Goal: Find specific page/section: Find specific page/section

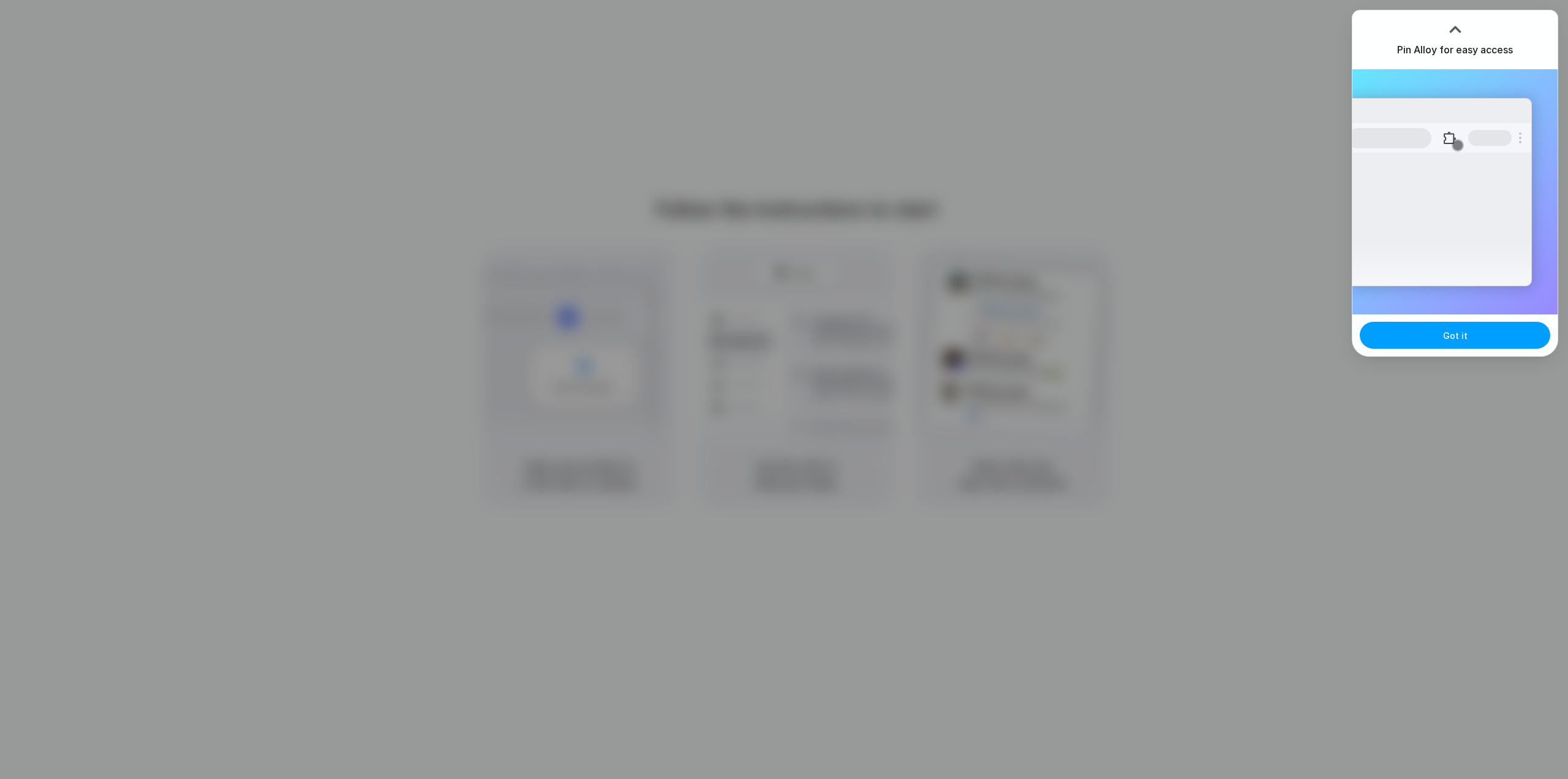
click at [1469, 339] on button "Got it" at bounding box center [1455, 335] width 191 height 27
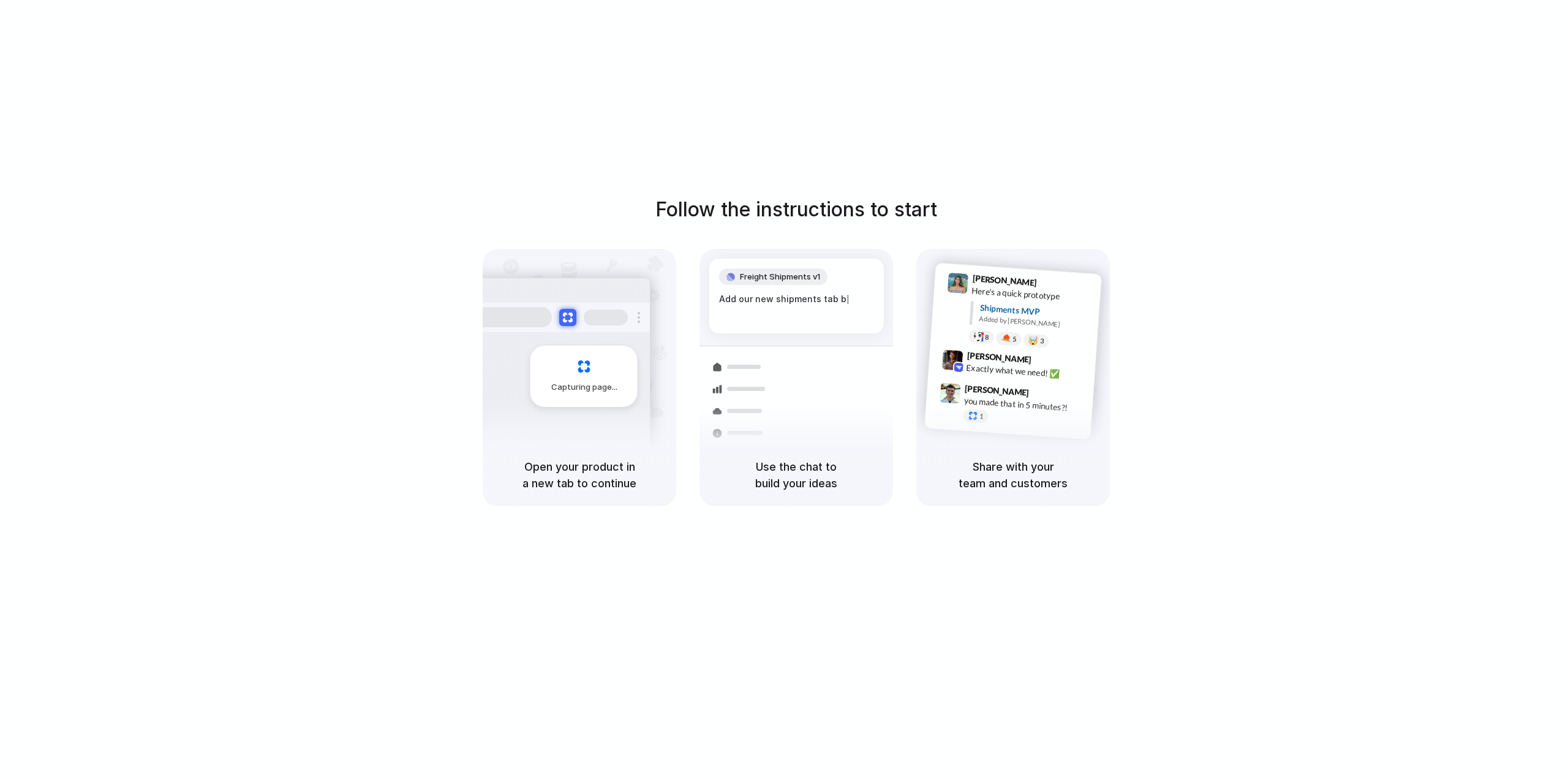
click at [1197, 130] on div "Follow the instructions to start Capturing page Open your product in a new tab …" at bounding box center [796, 401] width 1592 height 803
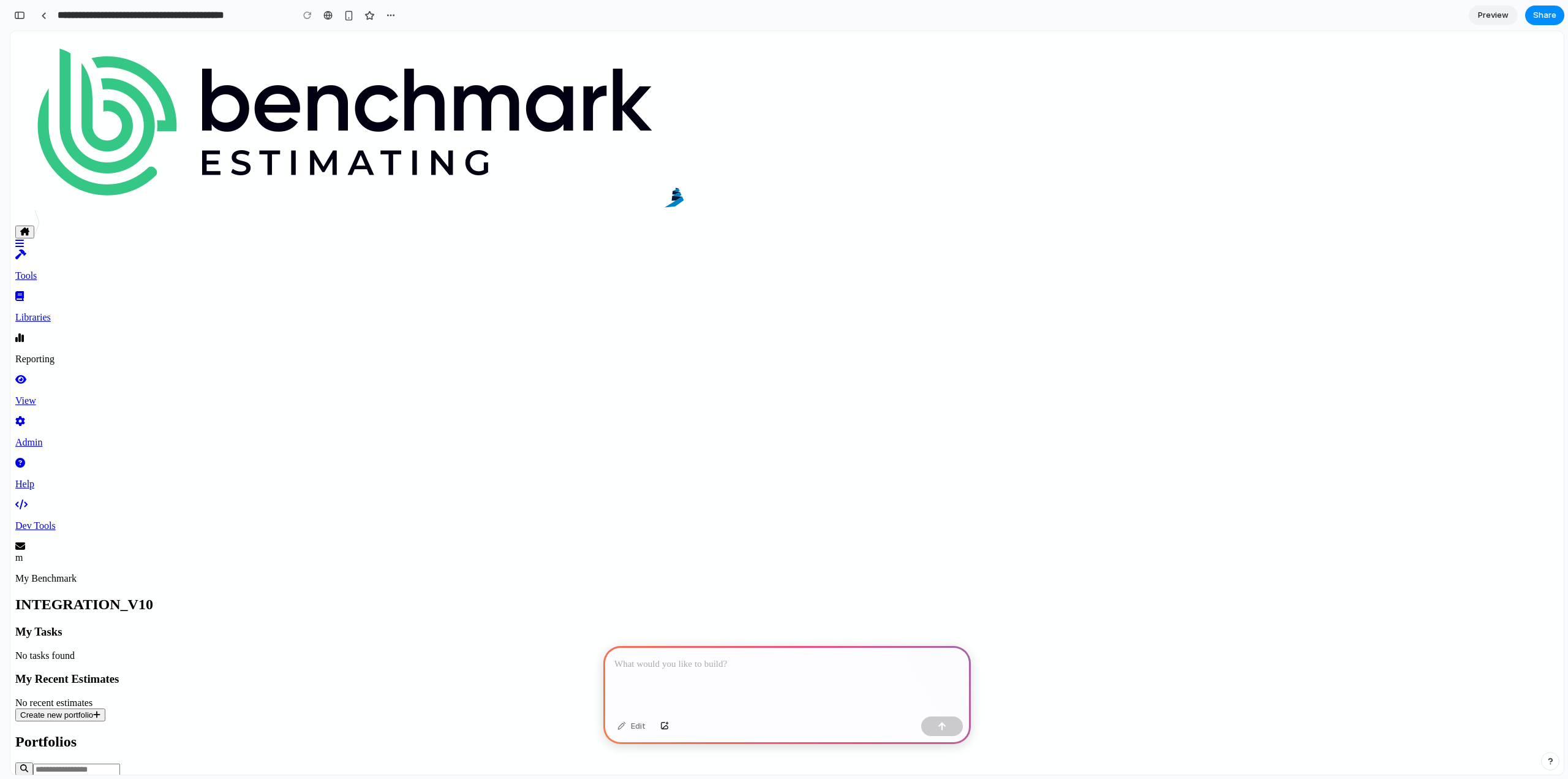
click at [778, 647] on div at bounding box center [786, 679] width 367 height 66
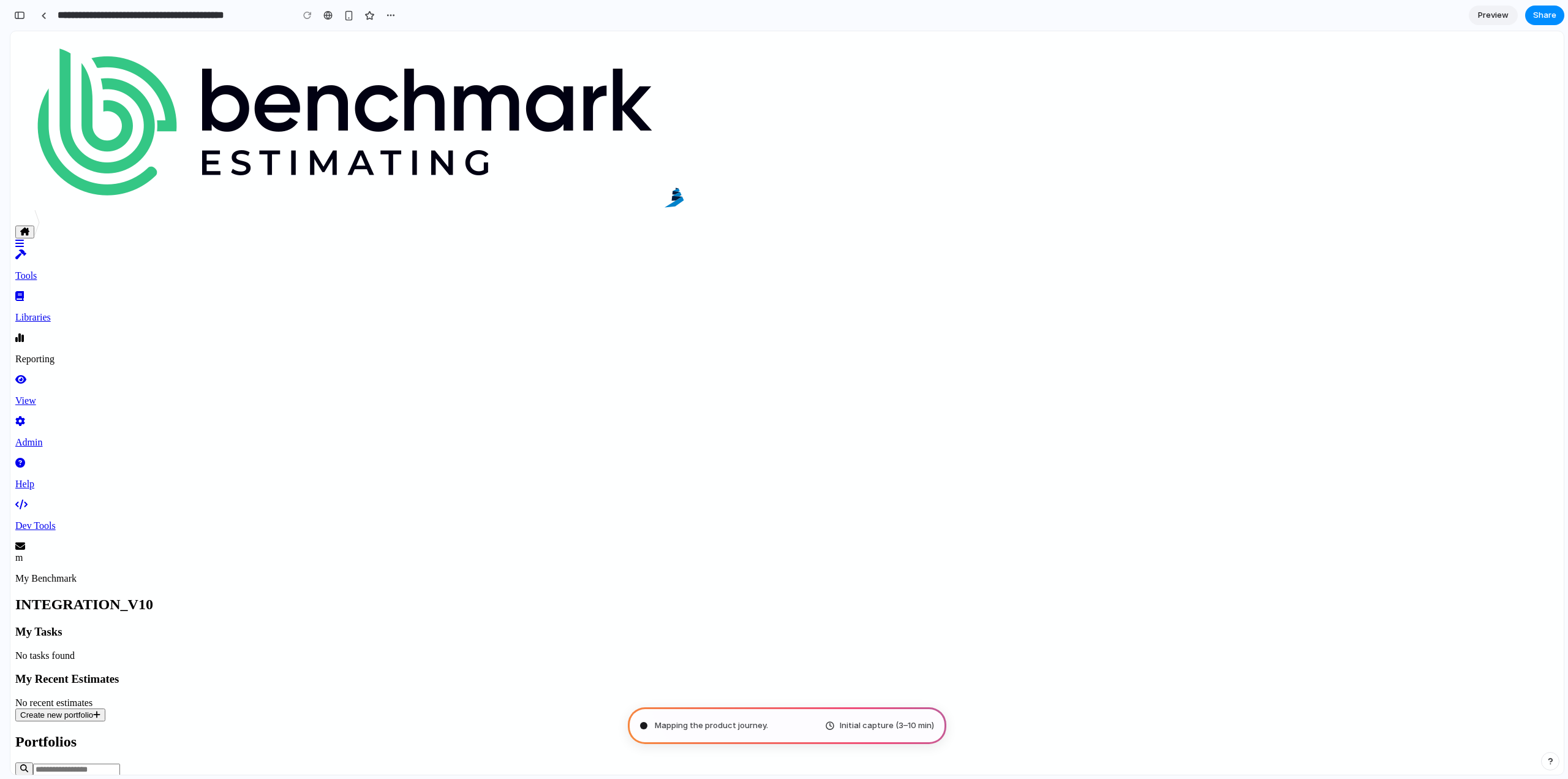
click at [1186, 270] on p "Tools" at bounding box center [787, 275] width 1544 height 11
click at [1234, 312] on p "Libraries" at bounding box center [787, 317] width 1544 height 11
click at [1341, 395] on p "View" at bounding box center [787, 400] width 1544 height 11
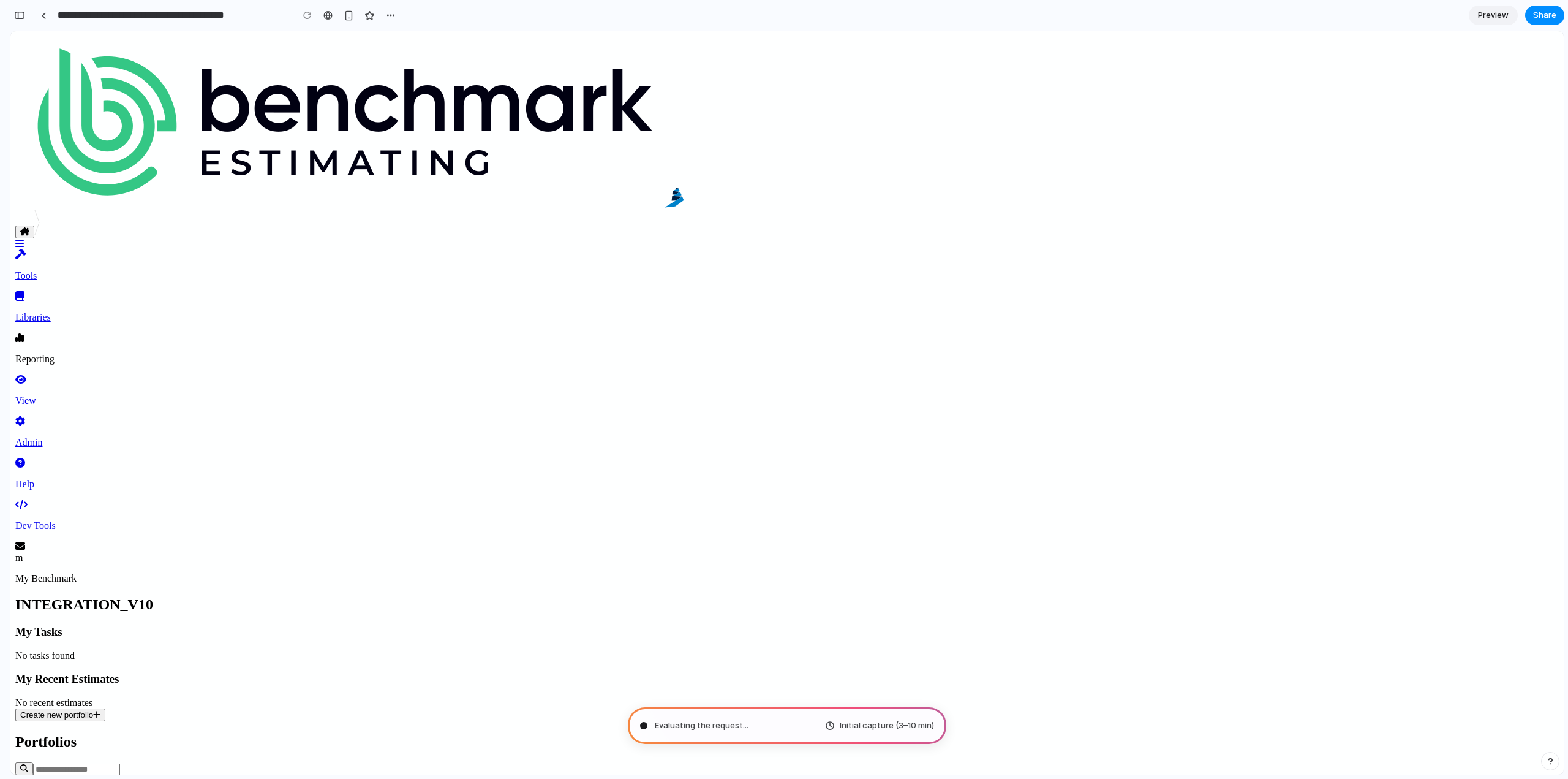
click at [1467, 763] on div at bounding box center [787, 775] width 1544 height 26
click at [1431, 457] on link "Help" at bounding box center [787, 473] width 1544 height 32
drag, startPoint x: 686, startPoint y: 719, endPoint x: 688, endPoint y: 712, distance: 7.3
click at [686, 719] on span "Evaluating the request ..." at bounding box center [701, 725] width 94 height 13
type input "**********"
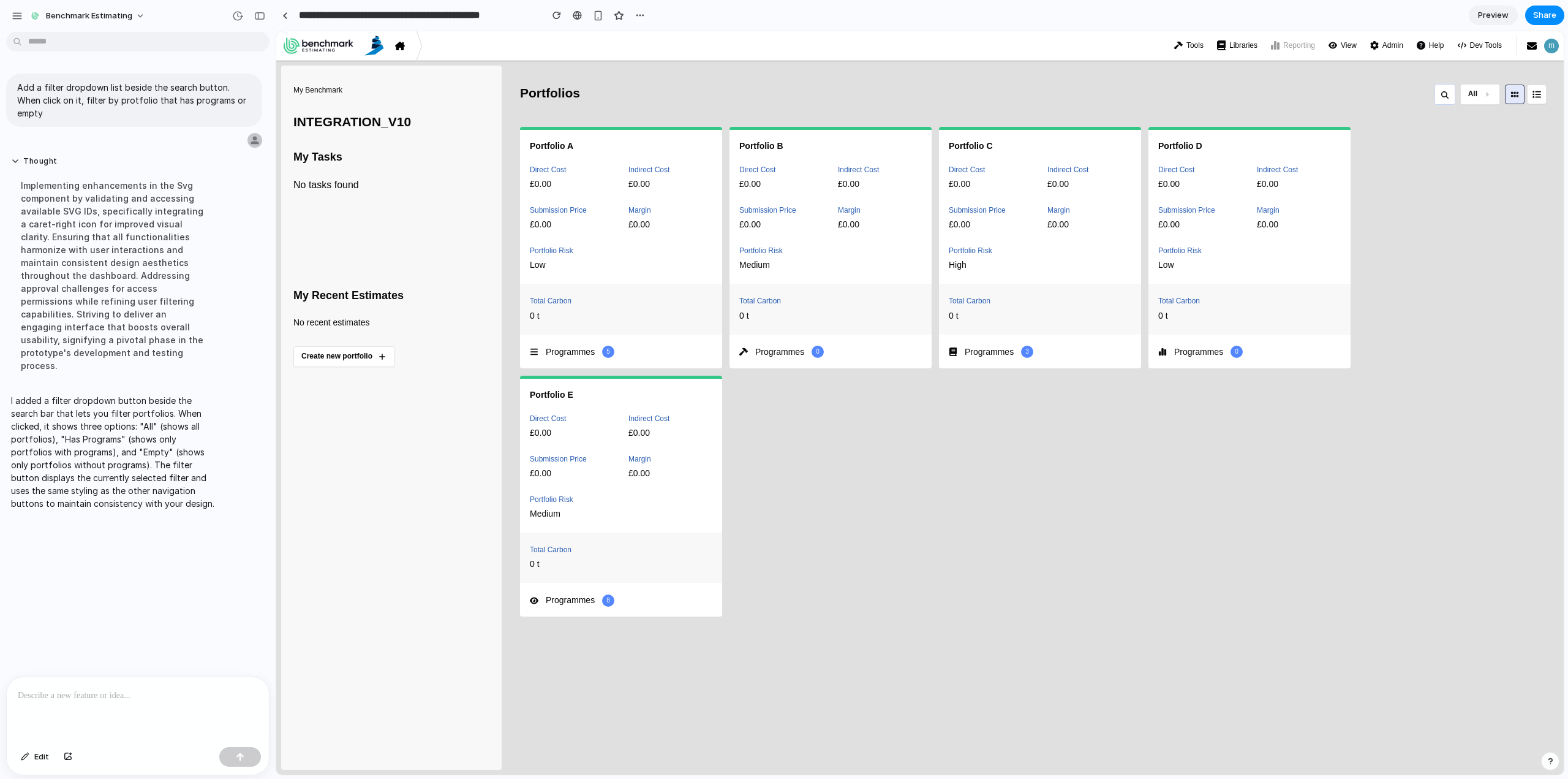
click at [1487, 99] on button "All" at bounding box center [1480, 95] width 40 height 21
click at [1481, 94] on div "All Has Programs Empty" at bounding box center [919, 402] width 1287 height 743
click at [1477, 99] on button "All" at bounding box center [1480, 95] width 40 height 21
click at [1431, 152] on span "Has Programs" at bounding box center [1446, 150] width 63 height 15
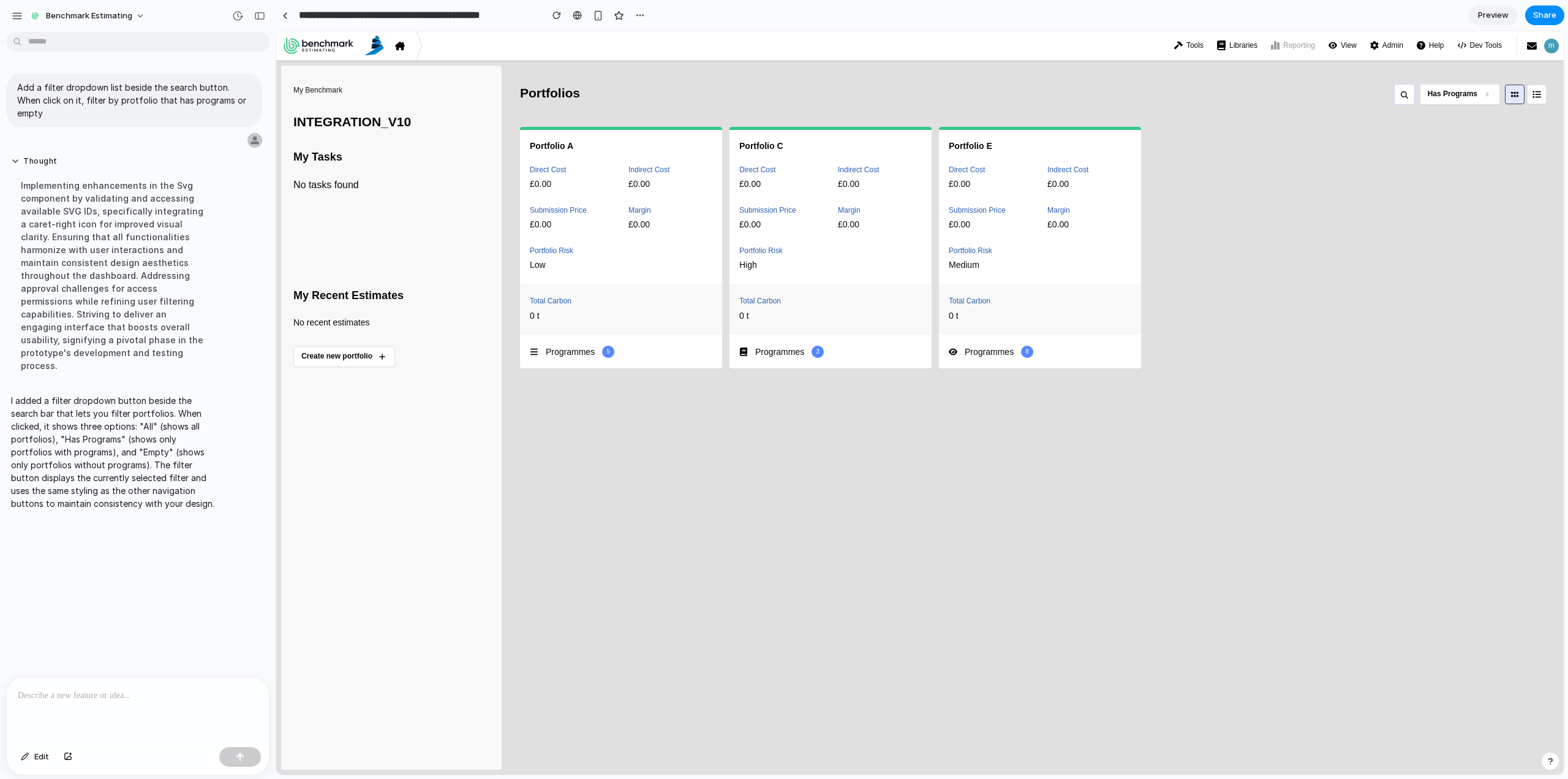
click at [1480, 91] on button "Has Programs" at bounding box center [1460, 95] width 80 height 21
drag, startPoint x: 1455, startPoint y: 165, endPoint x: 1454, endPoint y: 175, distance: 10.0
click at [1454, 169] on ul "All Has Programs Empty" at bounding box center [1453, 150] width 92 height 80
click at [1455, 184] on li "Empty" at bounding box center [1454, 178] width 87 height 21
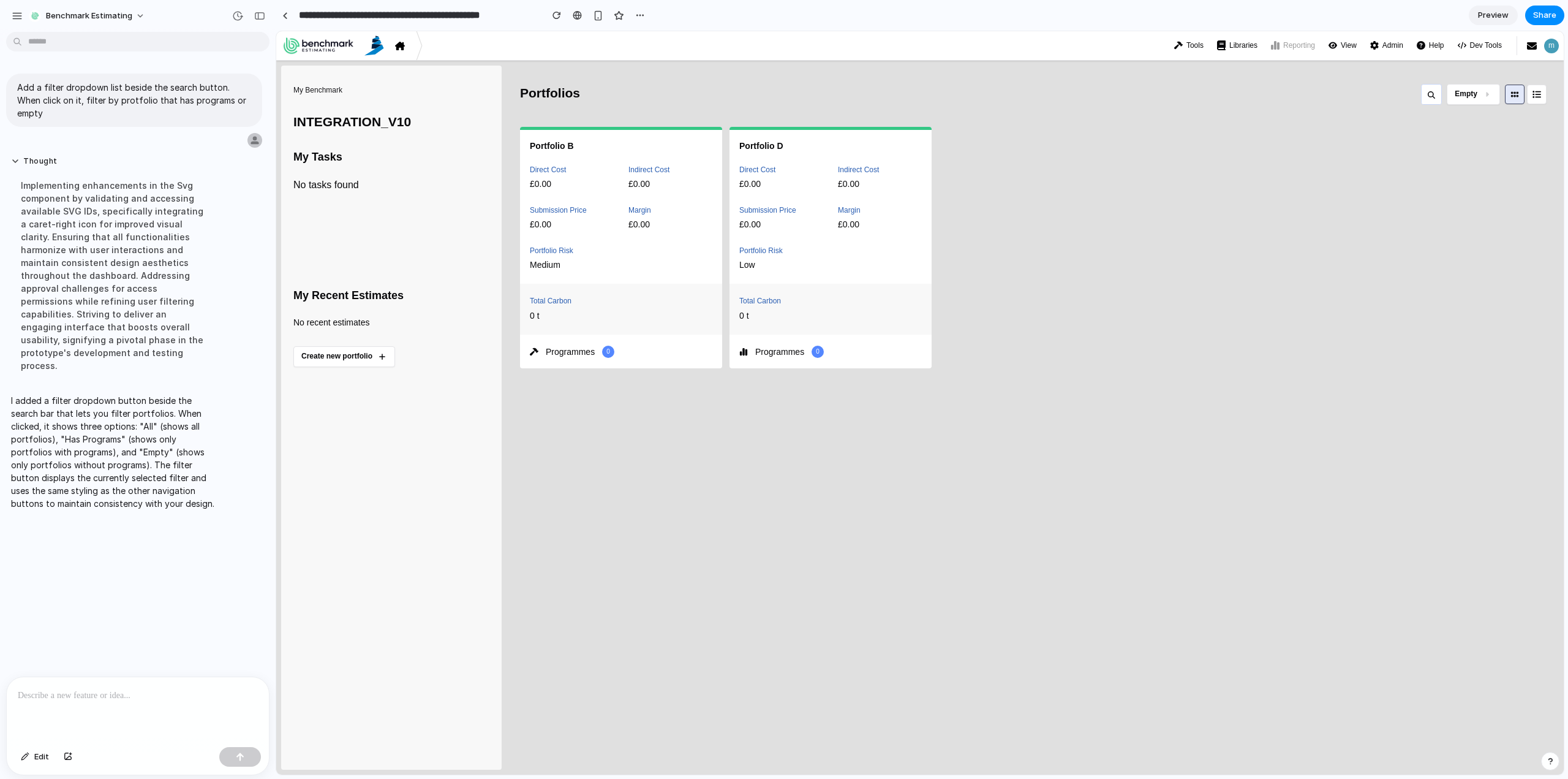
click at [1467, 96] on span "Empty" at bounding box center [1465, 94] width 22 height 11
click at [1449, 126] on li "All" at bounding box center [1454, 124] width 87 height 21
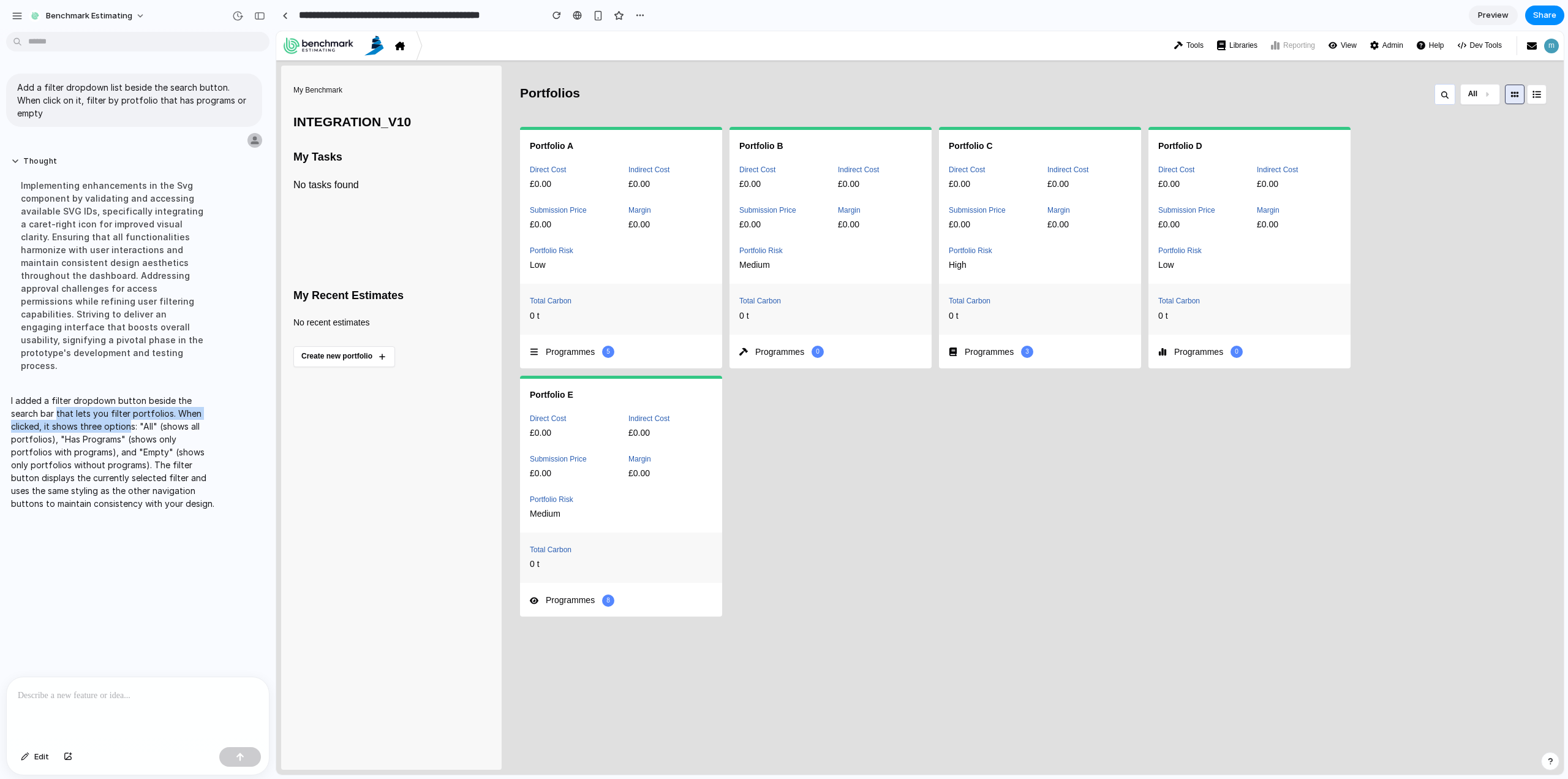
drag, startPoint x: 69, startPoint y: 392, endPoint x: 128, endPoint y: 399, distance: 59.4
click at [128, 399] on p "I added a filter dropdown button beside the search bar that lets you filter por…" at bounding box center [112, 452] width 204 height 116
drag, startPoint x: 119, startPoint y: 404, endPoint x: 87, endPoint y: 408, distance: 32.2
click at [119, 405] on p "I added a filter dropdown button beside the search bar that lets you filter por…" at bounding box center [112, 452] width 204 height 116
click at [73, 405] on p "I added a filter dropdown button beside the search bar that lets you filter por…" at bounding box center [112, 452] width 204 height 116
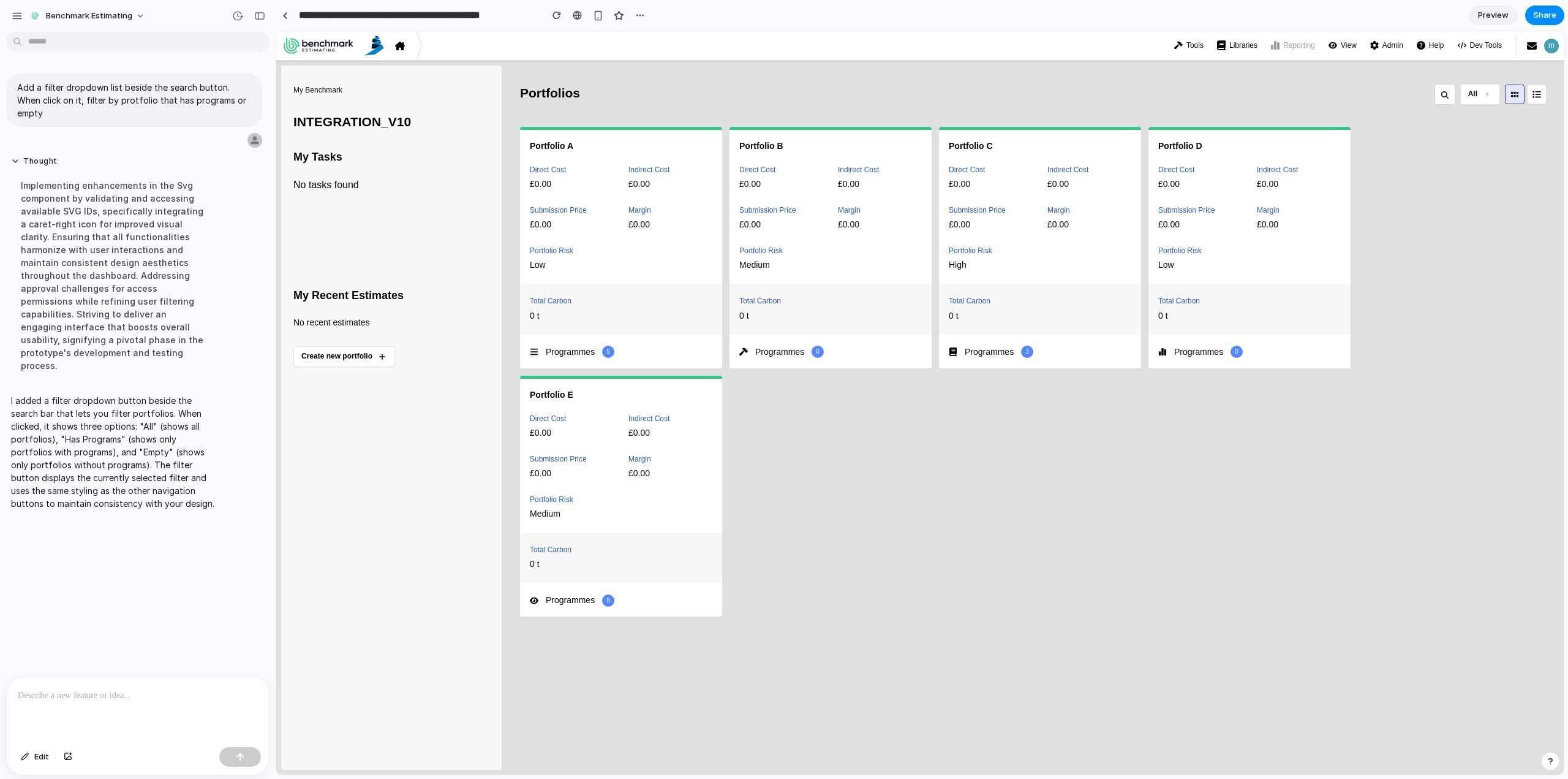
click at [1485, 95] on button "All" at bounding box center [1480, 95] width 40 height 21
click at [1485, 95] on div "All Has Programs Empty" at bounding box center [919, 402] width 1287 height 743
click at [1483, 99] on button "All" at bounding box center [1480, 95] width 40 height 21
click at [1482, 98] on div "All Has Programs Empty" at bounding box center [919, 402] width 1287 height 743
click at [1544, 91] on button at bounding box center [1536, 94] width 19 height 19
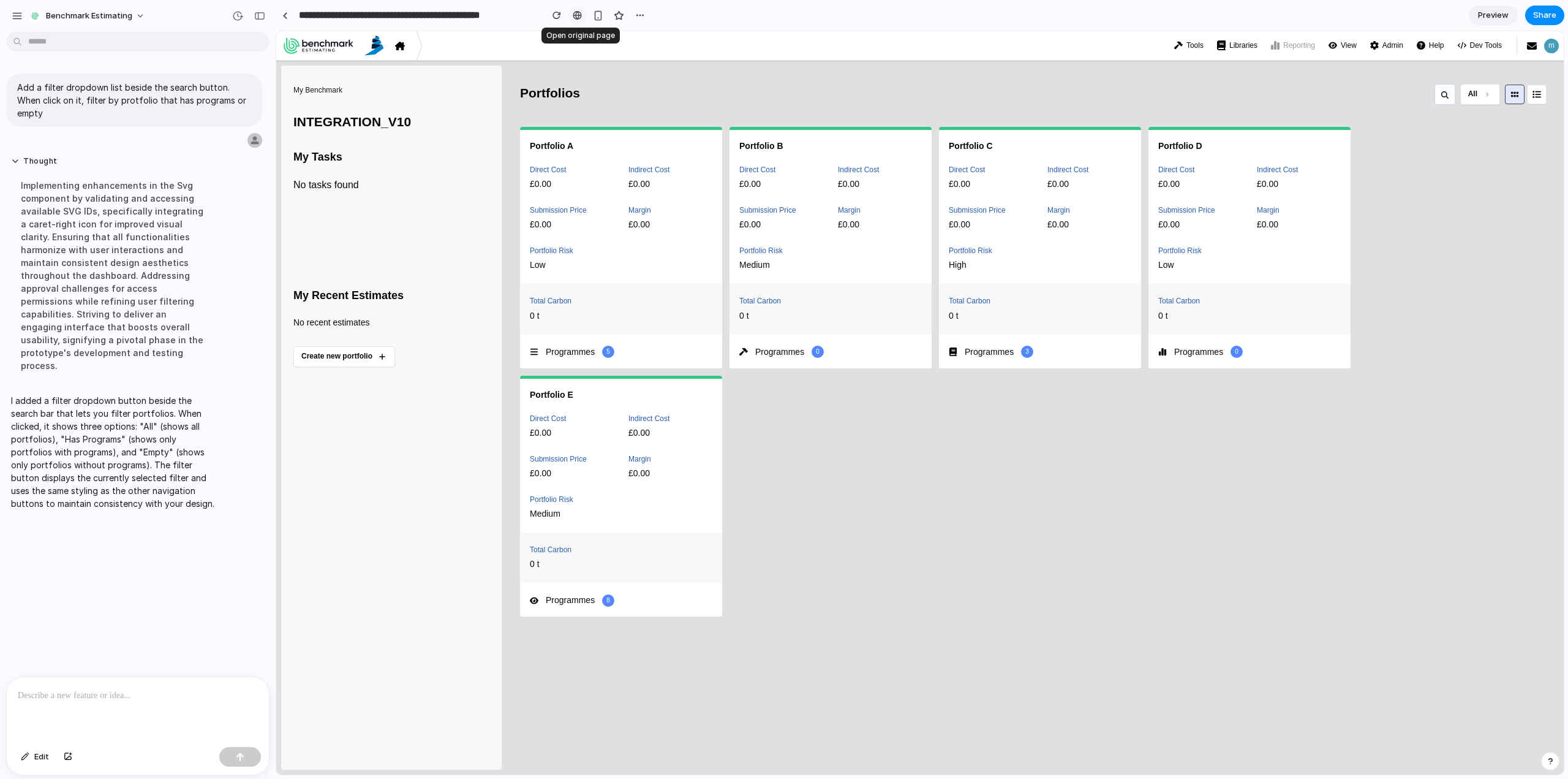
click at [581, 16] on div at bounding box center [576, 16] width 9 height 10
click at [1424, 45] on icon at bounding box center [1421, 45] width 9 height 9
click at [1507, 12] on link "Preview" at bounding box center [1492, 16] width 49 height 19
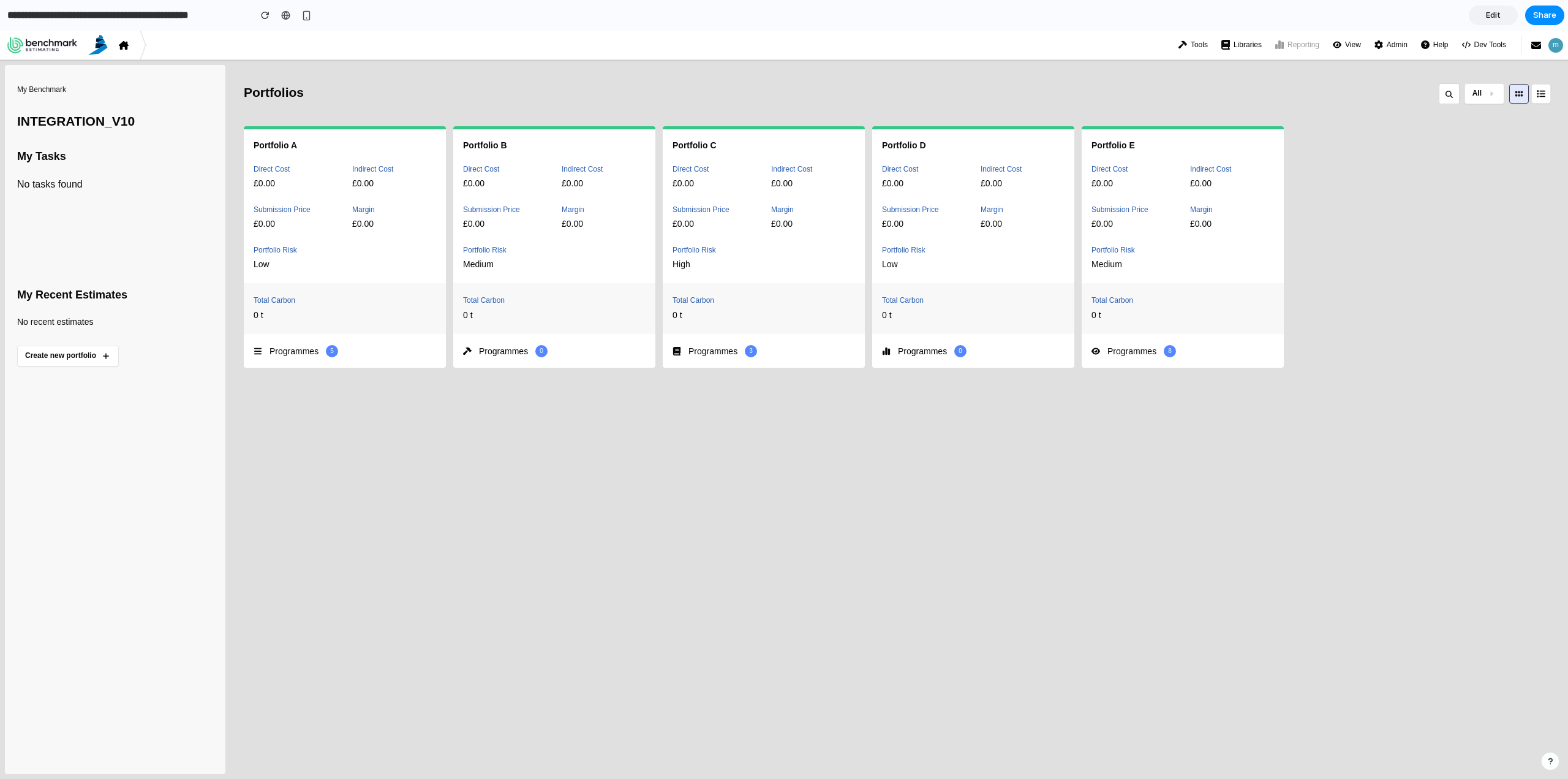
click at [1477, 89] on span "All" at bounding box center [1476, 93] width 9 height 11
click at [1478, 89] on div "All Has Programs Empty" at bounding box center [784, 405] width 1568 height 748
click at [1493, 15] on span "Edit" at bounding box center [1492, 15] width 15 height 13
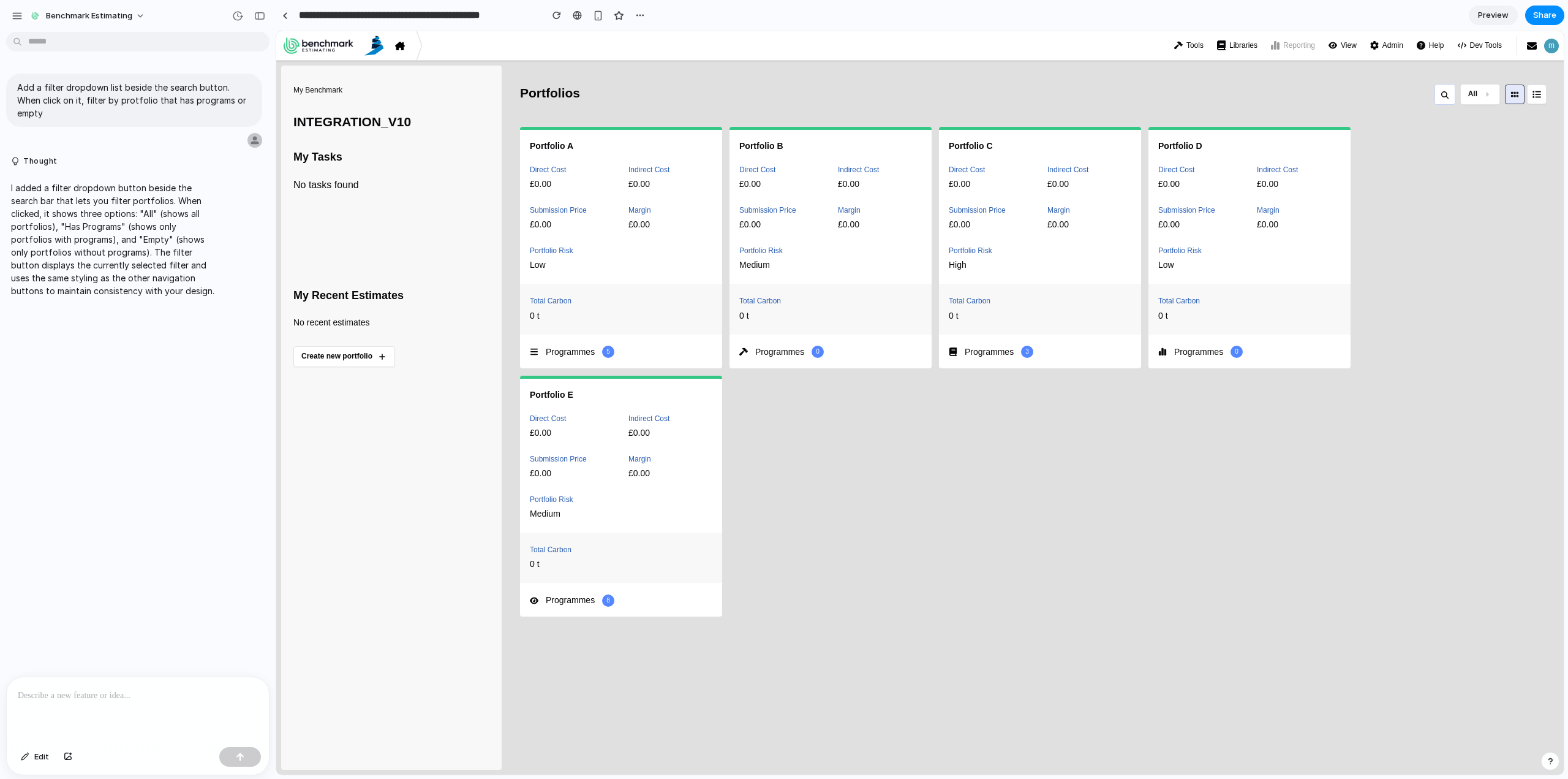
click at [1493, 15] on span "Preview" at bounding box center [1493, 15] width 31 height 13
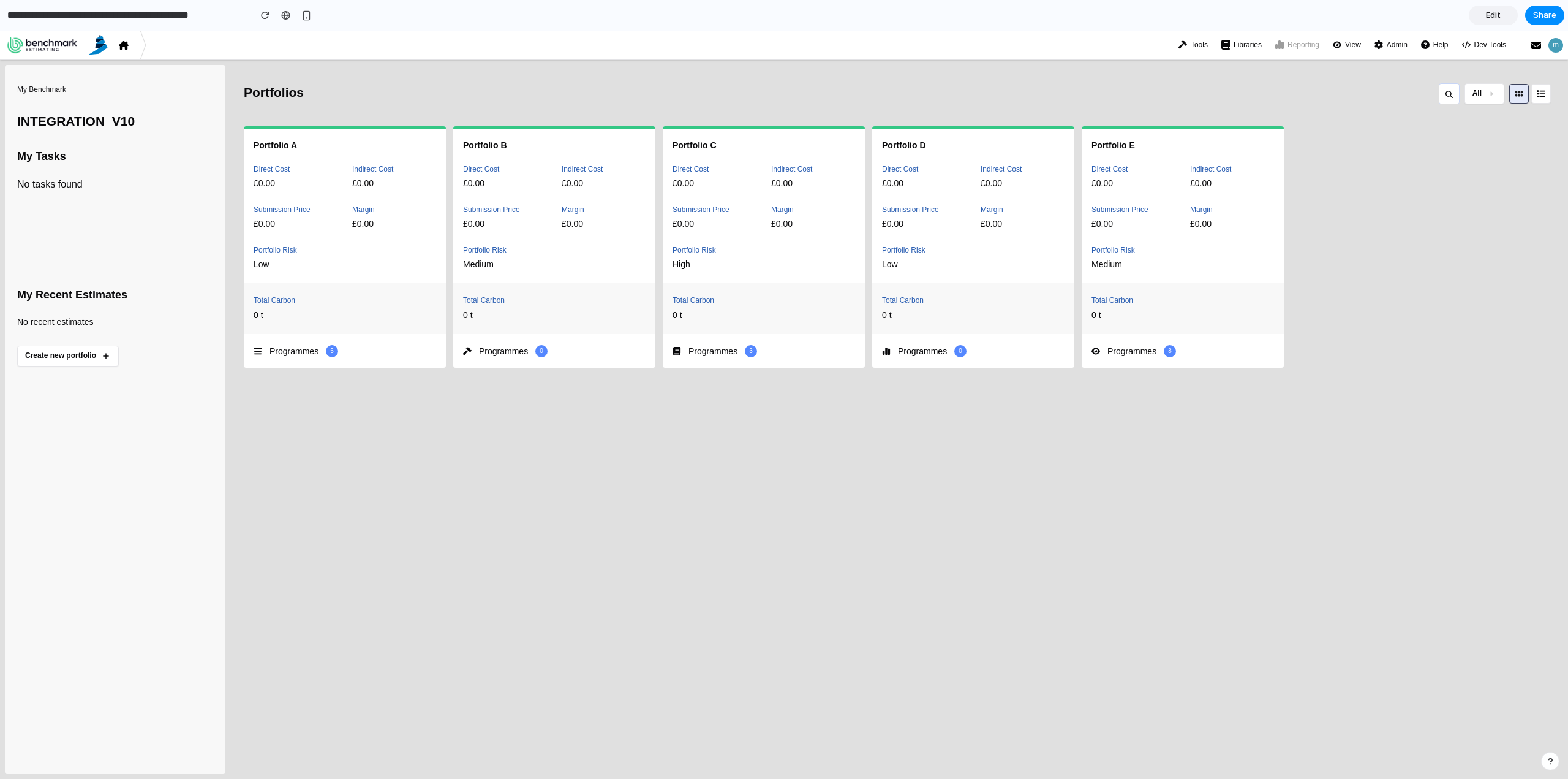
click at [1474, 92] on span "All" at bounding box center [1476, 93] width 9 height 11
click at [1465, 148] on span "Has Programs" at bounding box center [1450, 149] width 63 height 15
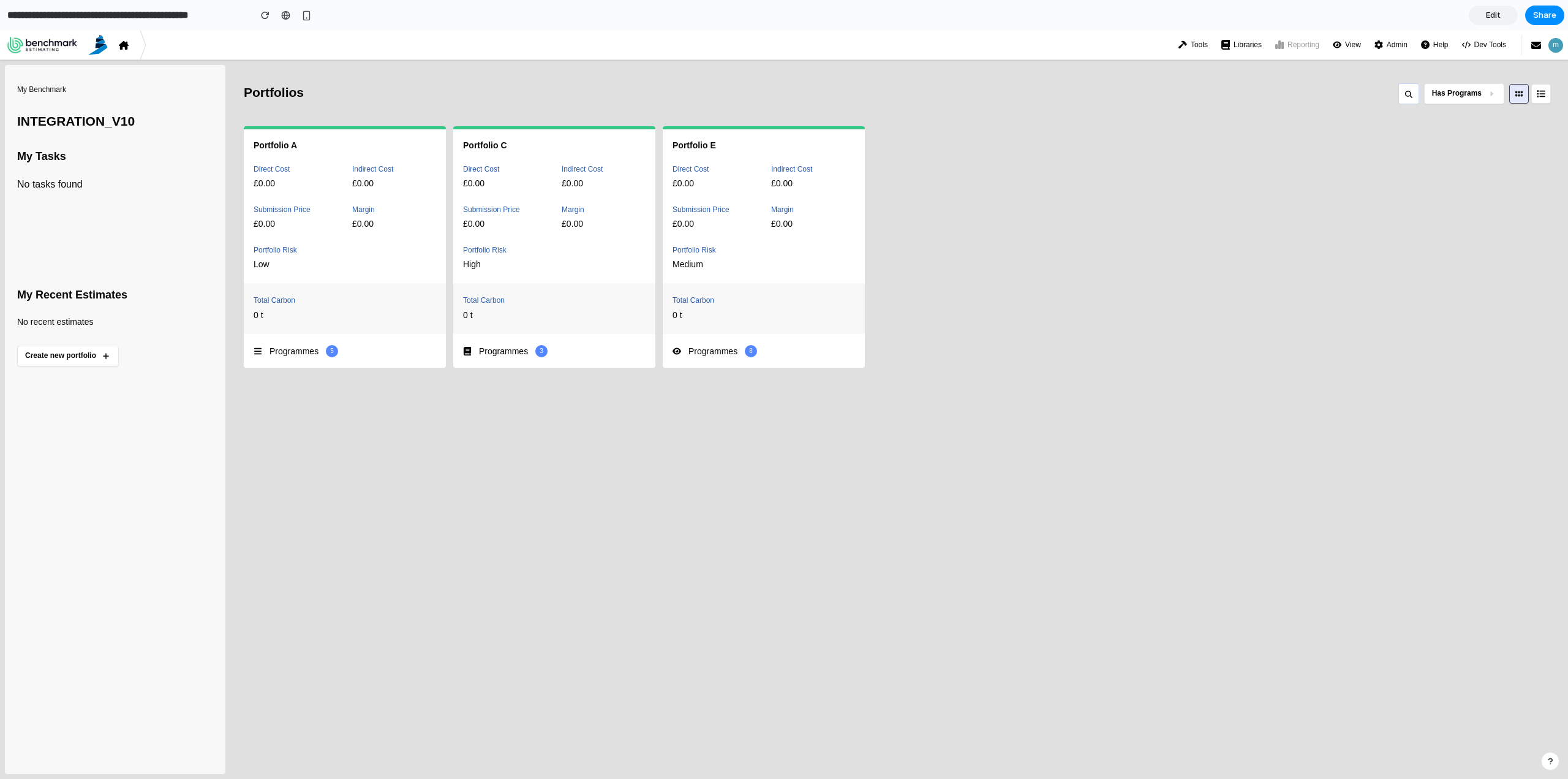
click at [1484, 96] on button "Has Programs" at bounding box center [1463, 94] width 80 height 21
click at [1471, 179] on li "Empty" at bounding box center [1458, 177] width 87 height 21
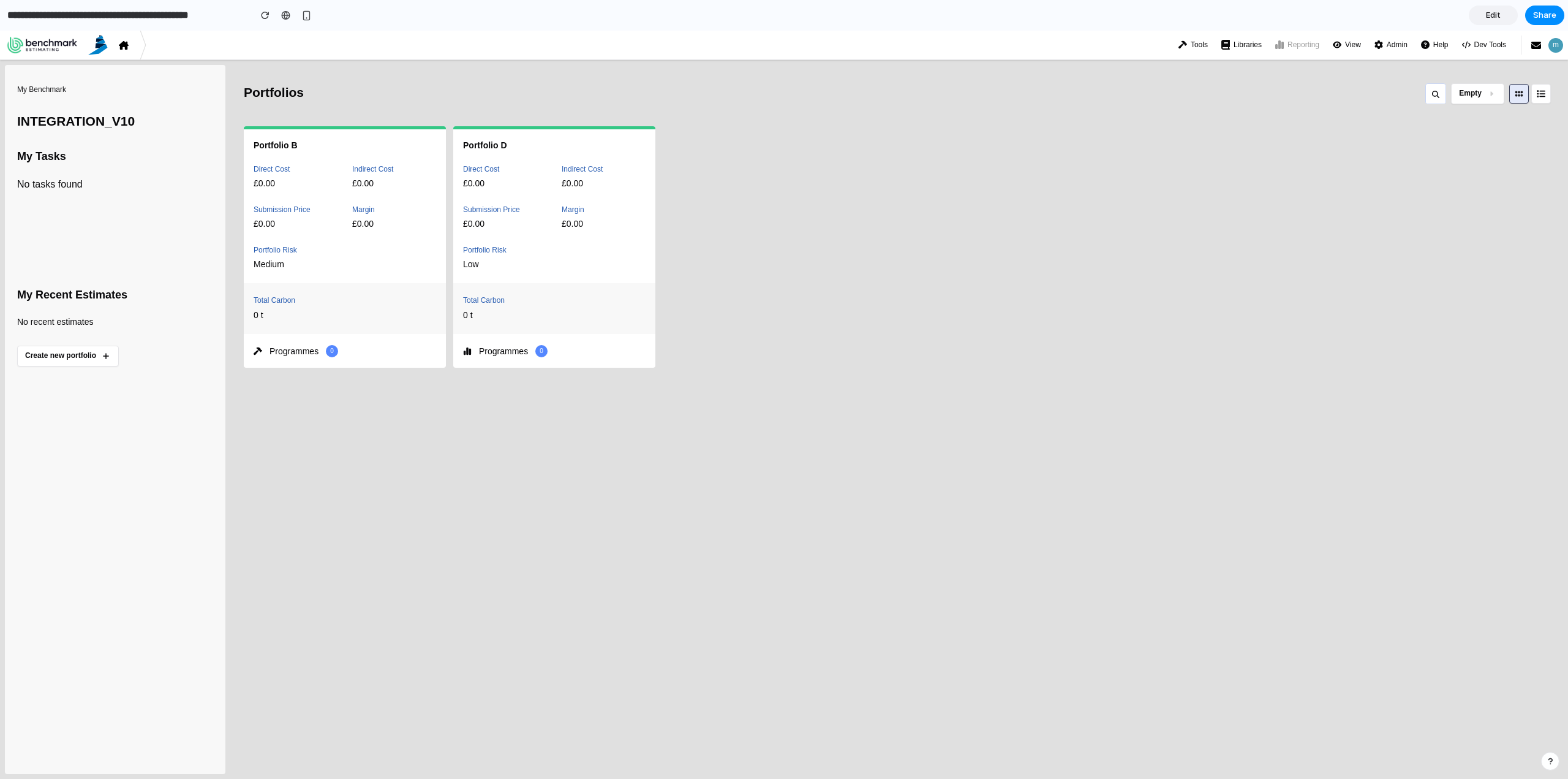
click at [1475, 106] on div "Portfolios Empty Portfolio B Direct Cost £0.00 Indirect Cost £0.00 Submission P…" at bounding box center [904, 420] width 1319 height 709
click at [1470, 101] on button "Empty" at bounding box center [1477, 94] width 53 height 21
click at [1456, 126] on li "All" at bounding box center [1458, 123] width 87 height 21
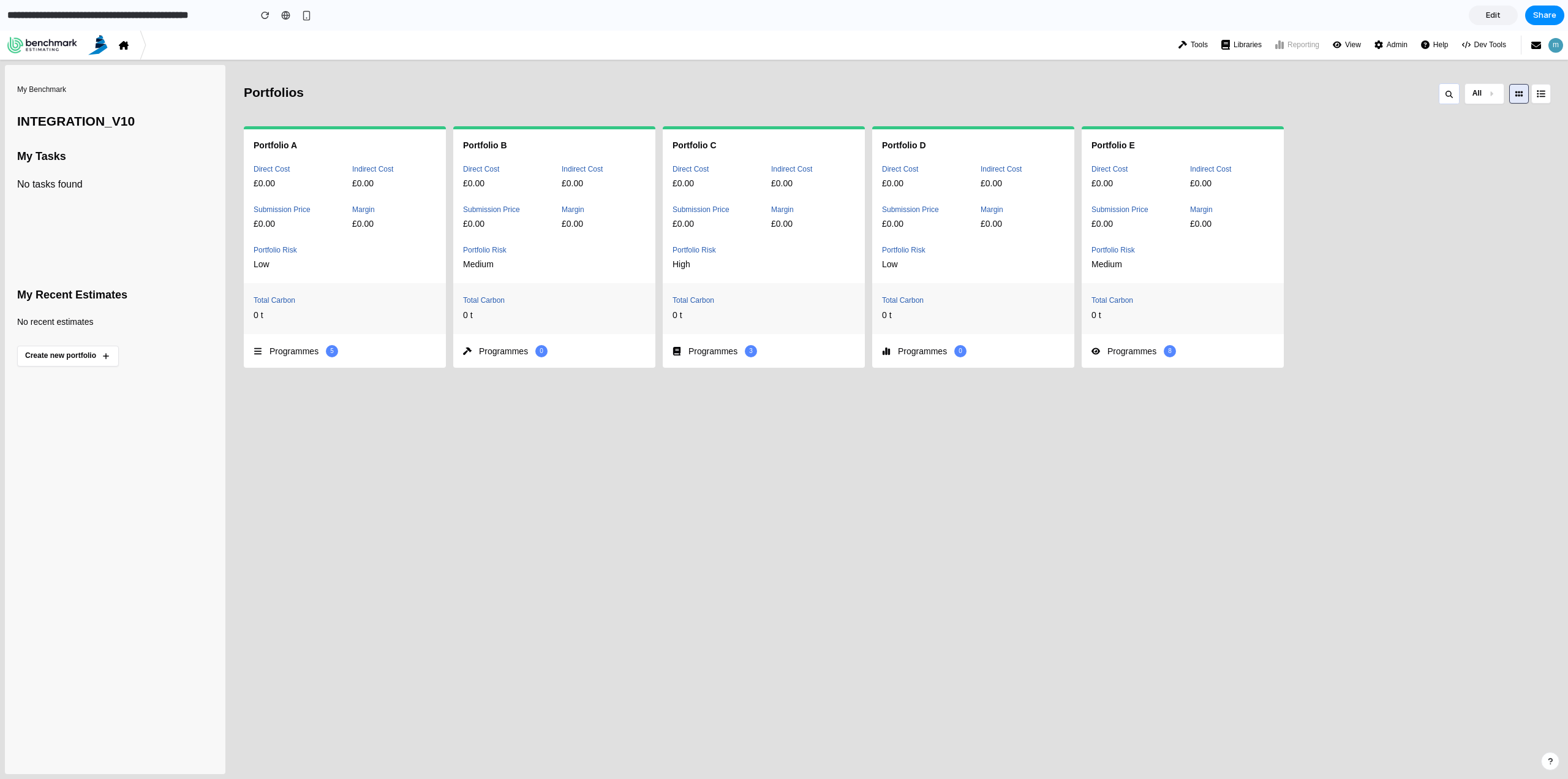
drag, startPoint x: 573, startPoint y: 584, endPoint x: 566, endPoint y: 564, distance: 21.2
click at [572, 582] on div "Portfolios All Portfolio A Direct Cost £0.00 Indirect Cost £0.00 Submission Pri…" at bounding box center [904, 420] width 1319 height 709
drag, startPoint x: 854, startPoint y: 513, endPoint x: 1120, endPoint y: 199, distance: 411.5
click at [854, 513] on div "Portfolios All Portfolio A Direct Cost £0.00 Indirect Cost £0.00 Submission Pri…" at bounding box center [904, 420] width 1319 height 709
